Goal: Task Accomplishment & Management: Manage account settings

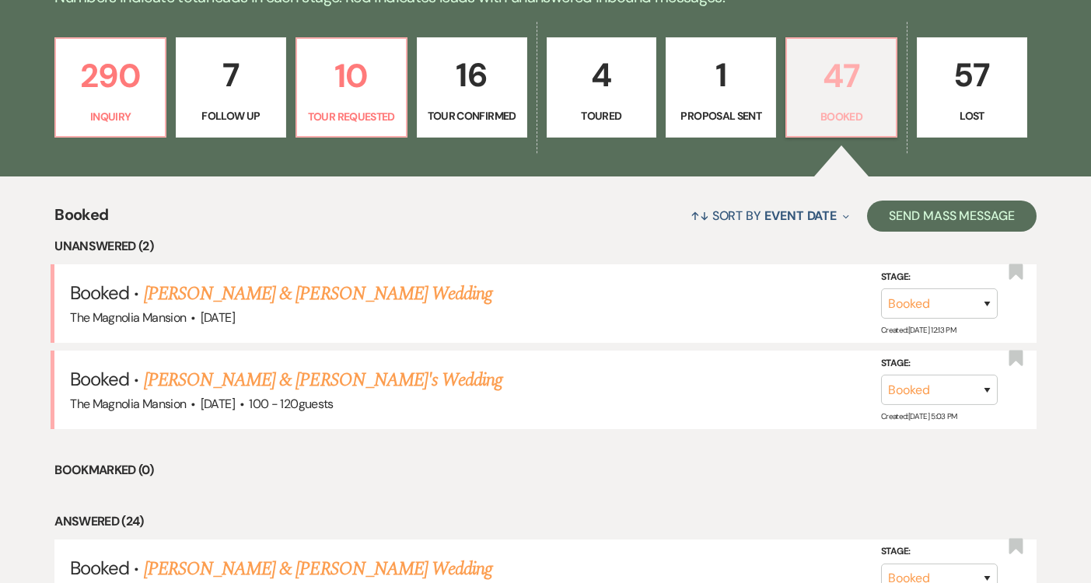
scroll to position [429, 0]
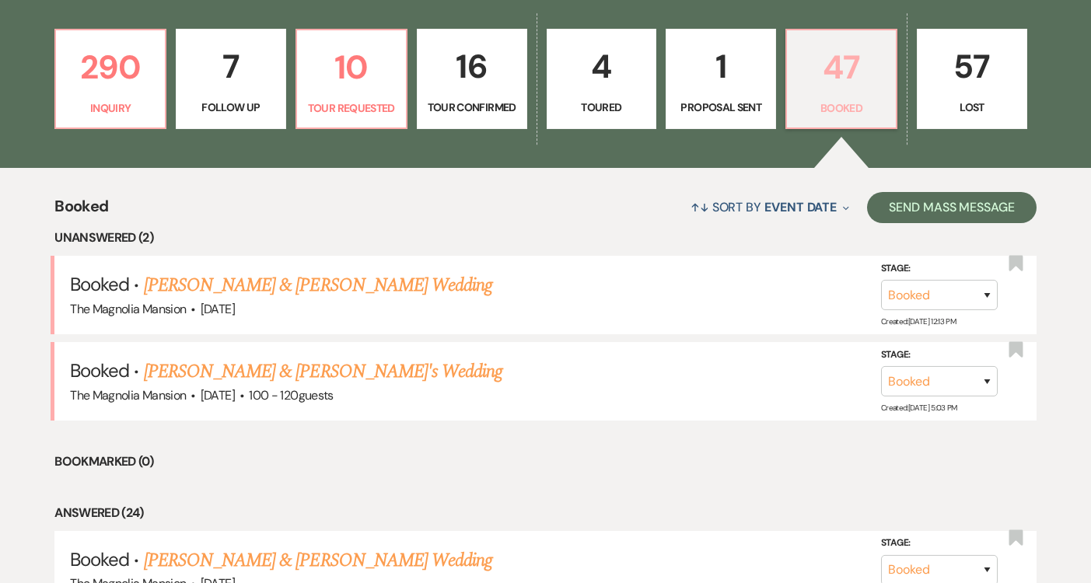
click at [841, 79] on p "47" at bounding box center [842, 67] width 90 height 52
click at [396, 380] on link "[PERSON_NAME] & [PERSON_NAME]'s Wedding" at bounding box center [323, 372] width 359 height 28
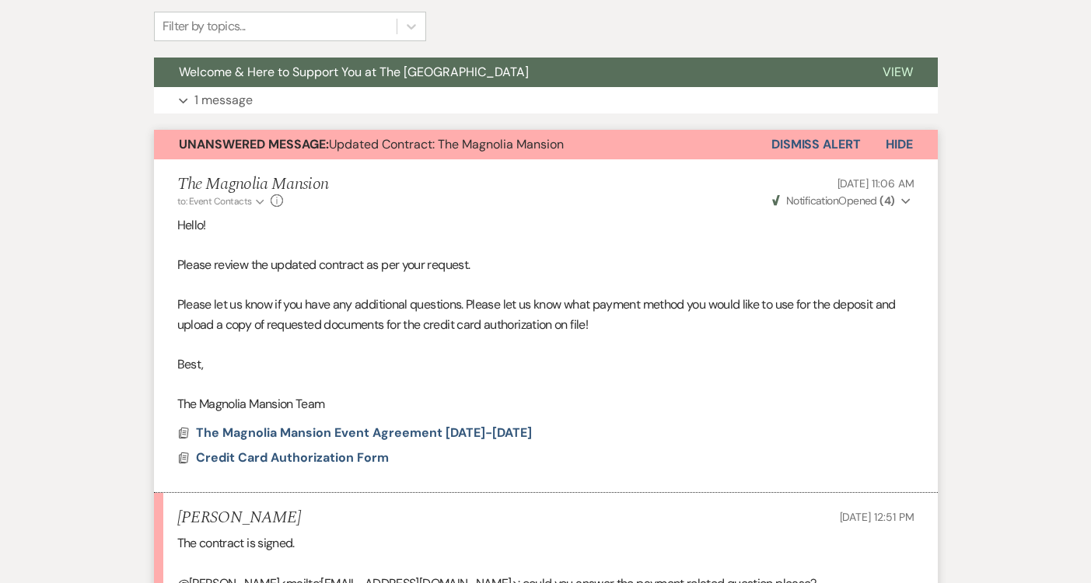
scroll to position [409, 0]
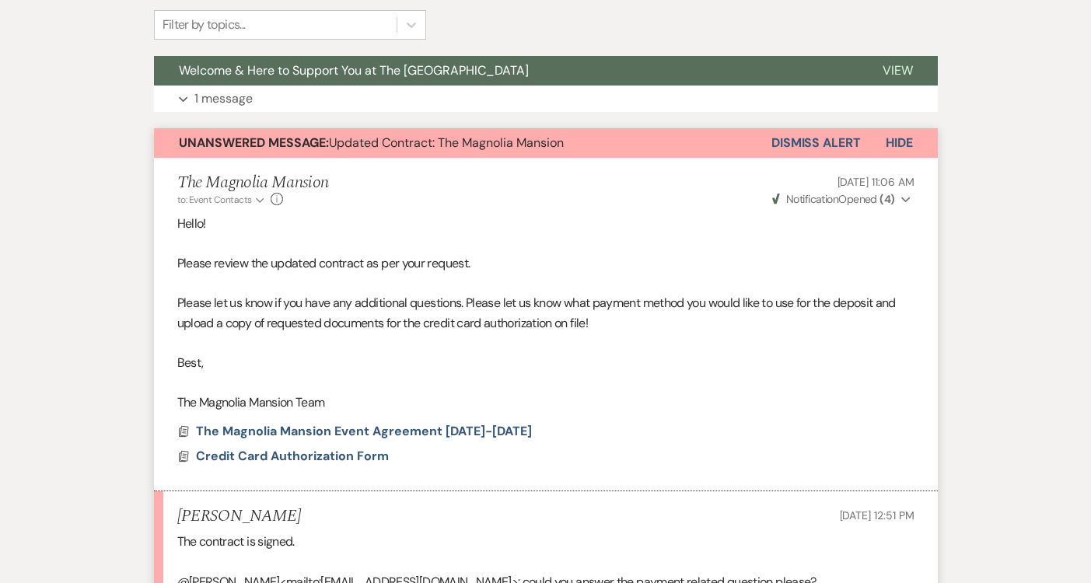
click at [815, 135] on button "Dismiss Alert" at bounding box center [816, 143] width 89 height 30
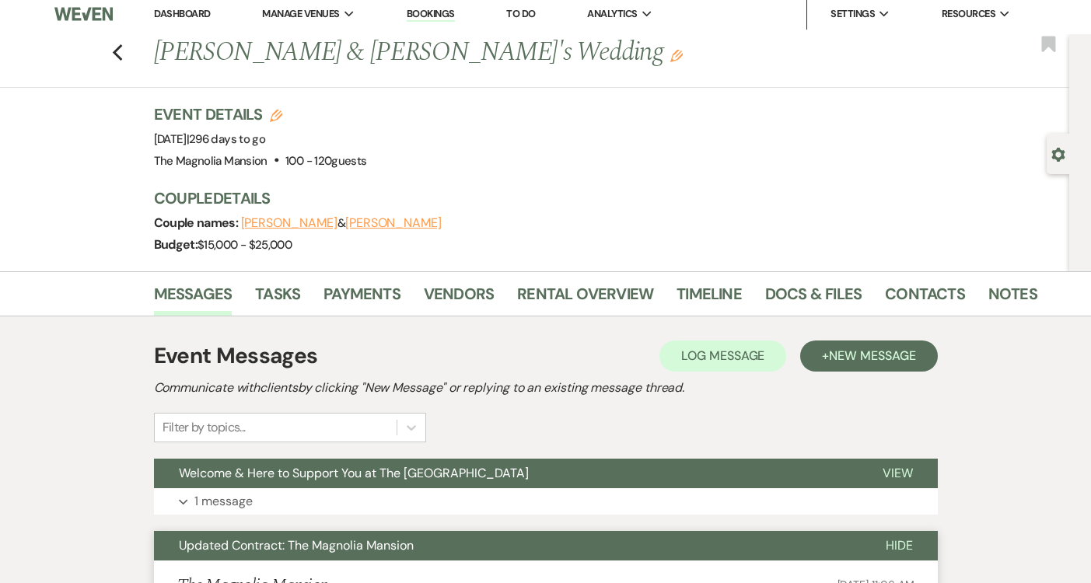
scroll to position [0, 0]
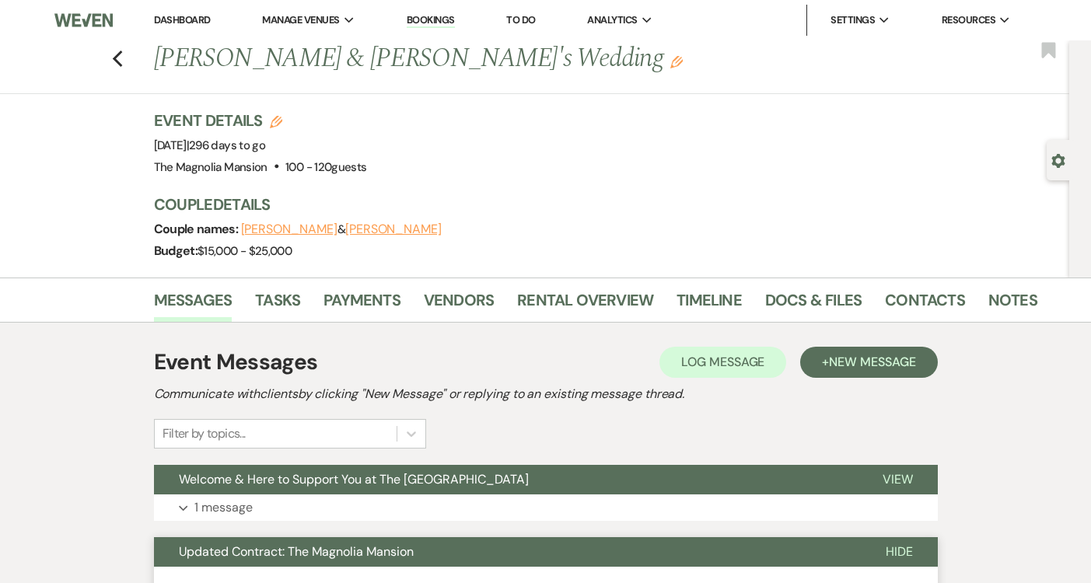
click at [671, 64] on icon "Edit" at bounding box center [677, 62] width 12 height 12
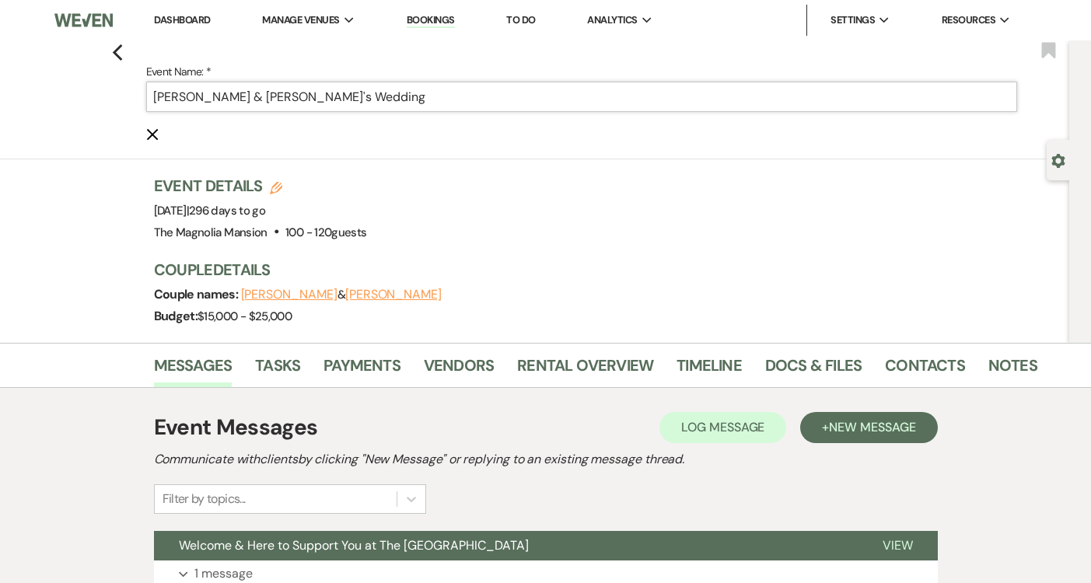
drag, startPoint x: 403, startPoint y: 94, endPoint x: 166, endPoint y: 85, distance: 237.5
click at [166, 85] on input "[PERSON_NAME] & [PERSON_NAME]'s Wedding" at bounding box center [581, 97] width 871 height 30
click at [496, 156] on div "Previous Event Name: * [PERSON_NAME] & [PERSON_NAME]'s Wedding Cancel Edit Book…" at bounding box center [530, 99] width 1077 height 119
